Goal: Transaction & Acquisition: Purchase product/service

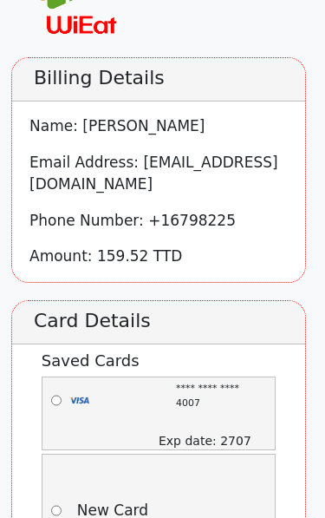
scroll to position [111, 0]
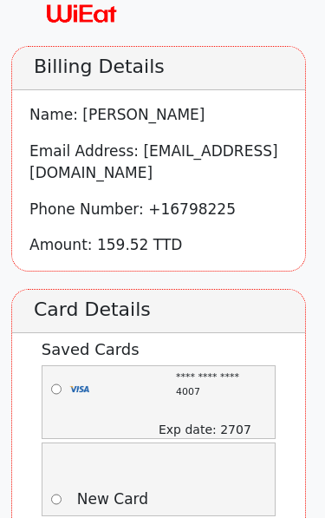
click at [62, 386] on input "radio" at bounding box center [56, 389] width 10 height 41
radio input "true"
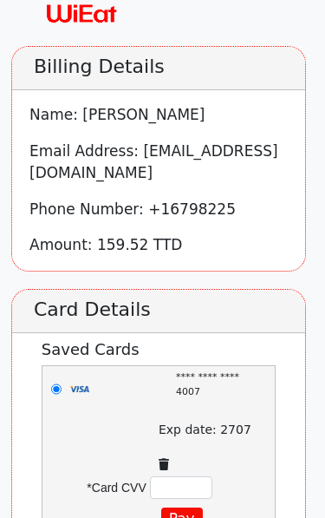
click at [171, 476] on input "text" at bounding box center [181, 487] width 62 height 23
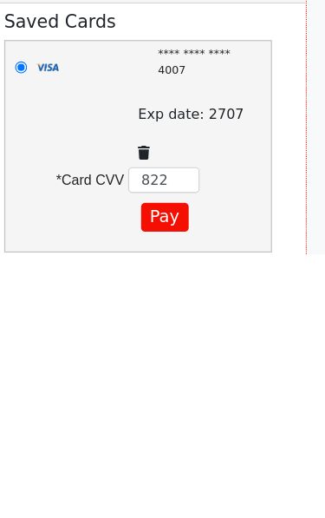
type input "822"
click at [161, 473] on button "Pay" at bounding box center [182, 485] width 42 height 25
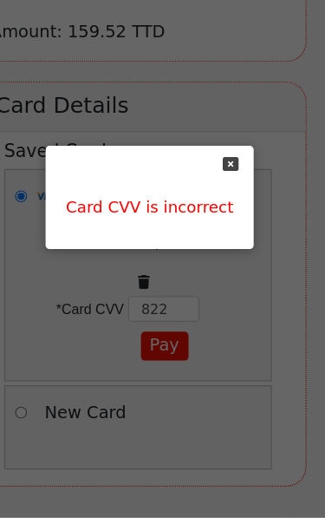
click at [211, 282] on div at bounding box center [162, 259] width 325 height 518
click at [233, 201] on icon at bounding box center [240, 208] width 14 height 14
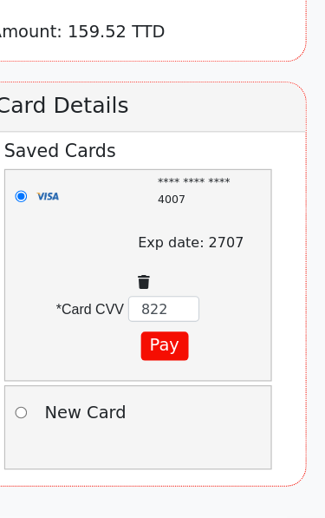
scroll to position [264, 0]
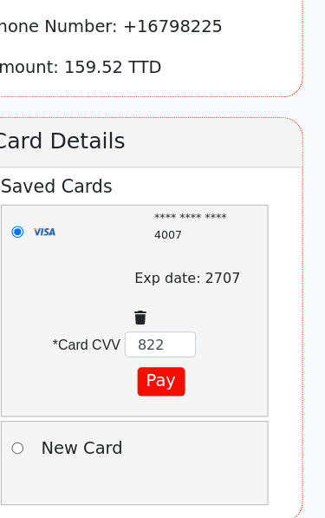
click at [51, 406] on input "radio" at bounding box center [56, 426] width 10 height 41
radio input "true"
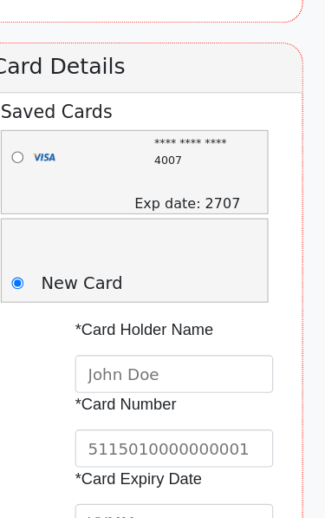
scroll to position [303, 0]
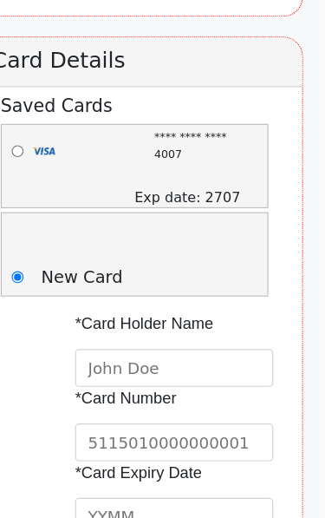
click at [127, 370] on input "text" at bounding box center [193, 386] width 173 height 33
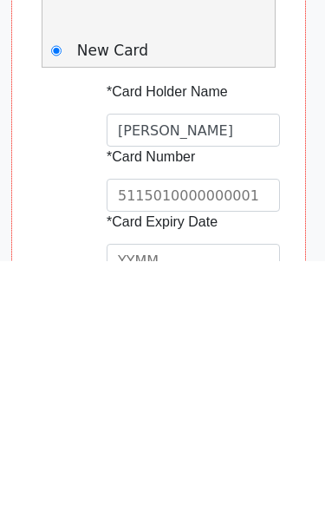
type input "[PERSON_NAME]"
click at [214, 435] on input "text" at bounding box center [193, 451] width 173 height 33
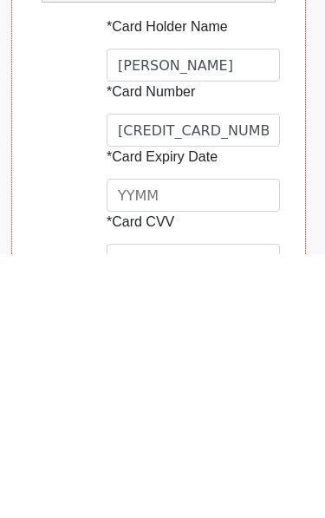
type input "[CREDIT_CARD_NUMBER]"
click at [186, 442] on input "text" at bounding box center [193, 458] width 173 height 33
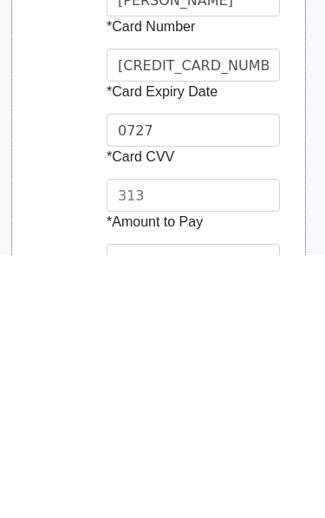
type input "0727"
click at [183, 442] on input "text" at bounding box center [193, 458] width 173 height 33
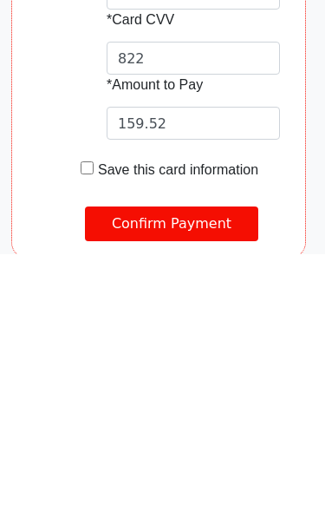
scroll to position [564, 0]
type input "822"
click at [85, 425] on input "checkbox" at bounding box center [87, 431] width 13 height 13
checkbox input "true"
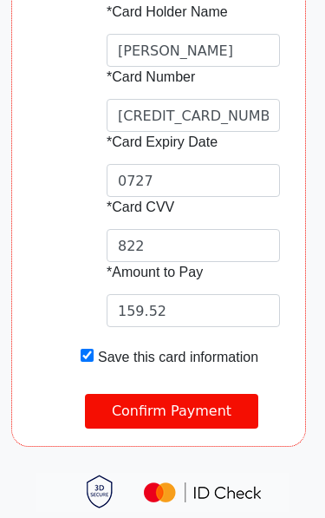
click at [181, 417] on input "Confirm Payment" at bounding box center [171, 411] width 173 height 35
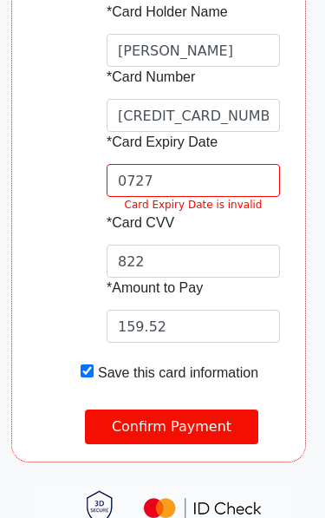
click at [216, 164] on input "0727" at bounding box center [193, 180] width 173 height 33
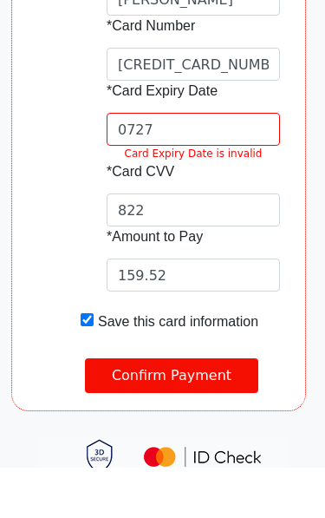
click at [169, 164] on input "0727" at bounding box center [193, 180] width 173 height 33
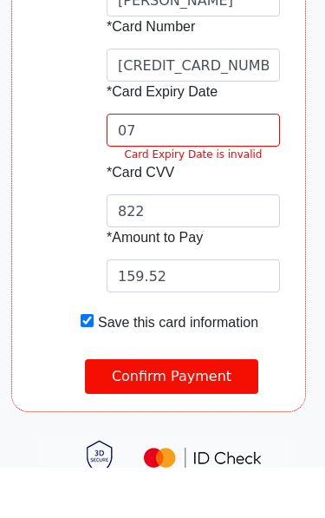
type input "0"
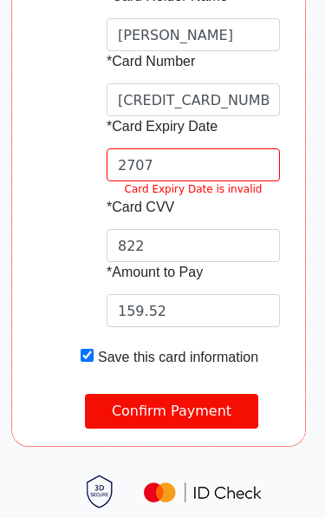
click at [207, 163] on input "2707" at bounding box center [193, 164] width 173 height 33
click at [213, 162] on input "27/7" at bounding box center [193, 164] width 173 height 33
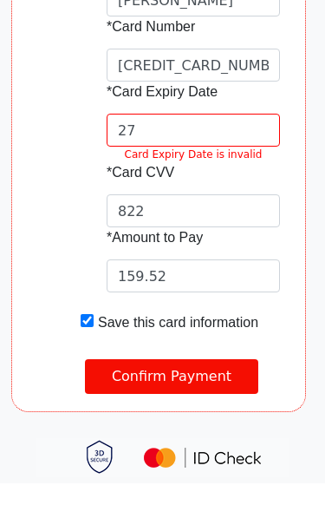
type input "2"
type input "2707"
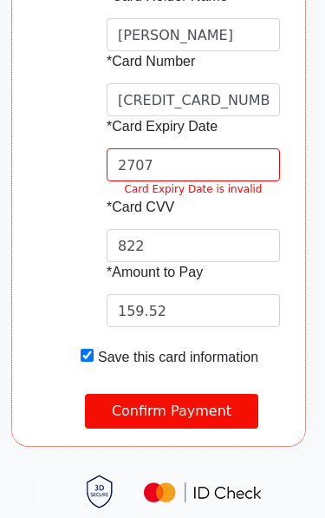
click at [186, 409] on input "Confirm Payment" at bounding box center [171, 411] width 173 height 35
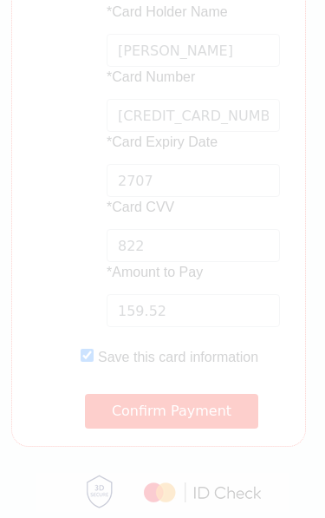
scroll to position [0, 0]
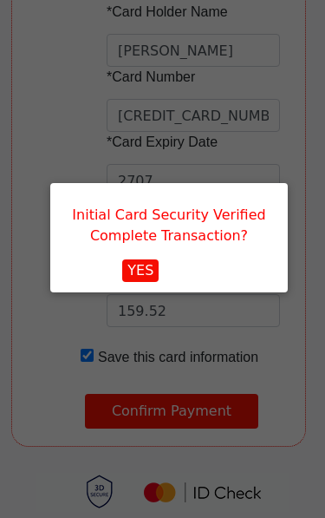
click at [155, 272] on button "YES" at bounding box center [140, 270] width 36 height 23
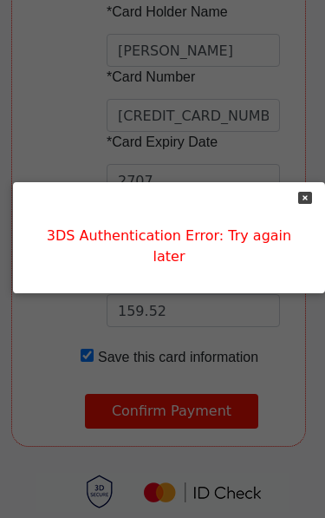
click at [241, 246] on p "3DS Authentication Error: Try again later" at bounding box center [168, 246] width 277 height 42
click at [277, 114] on div at bounding box center [162, 259] width 325 height 518
click at [223, 338] on div at bounding box center [162, 259] width 325 height 518
click at [246, 303] on div at bounding box center [162, 259] width 325 height 518
click at [298, 205] on icon at bounding box center [305, 198] width 14 height 14
